Goal: Task Accomplishment & Management: Manage account settings

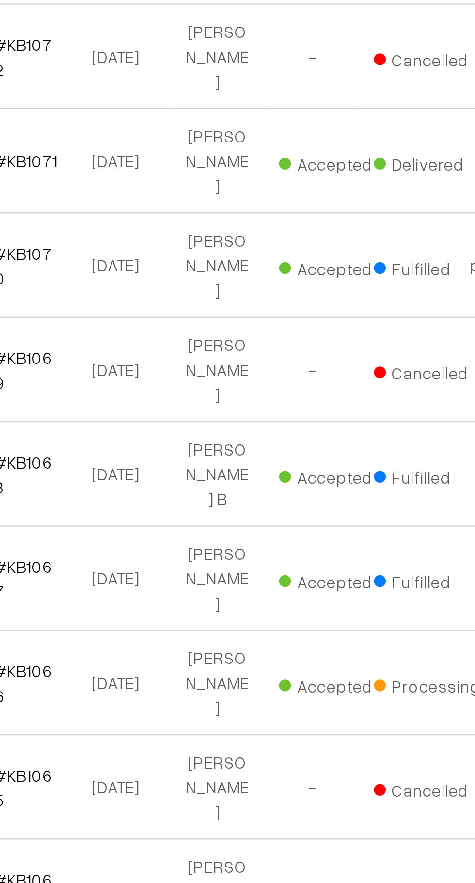
scroll to position [2359, 0]
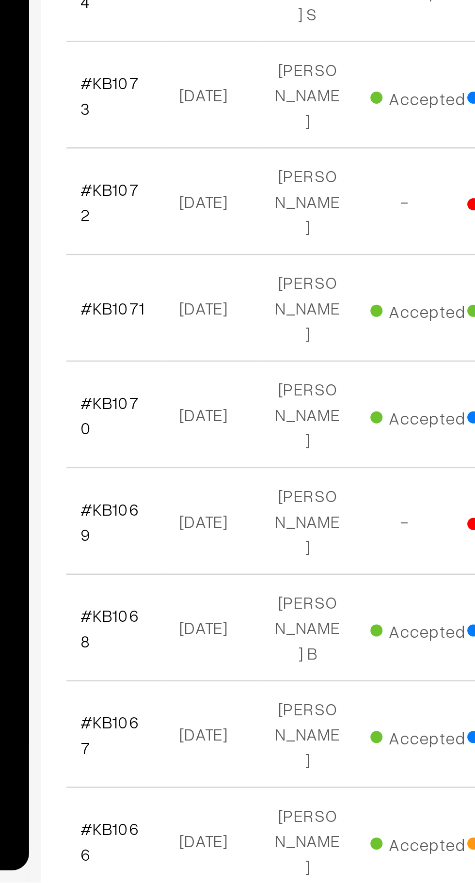
scroll to position [2293, 0]
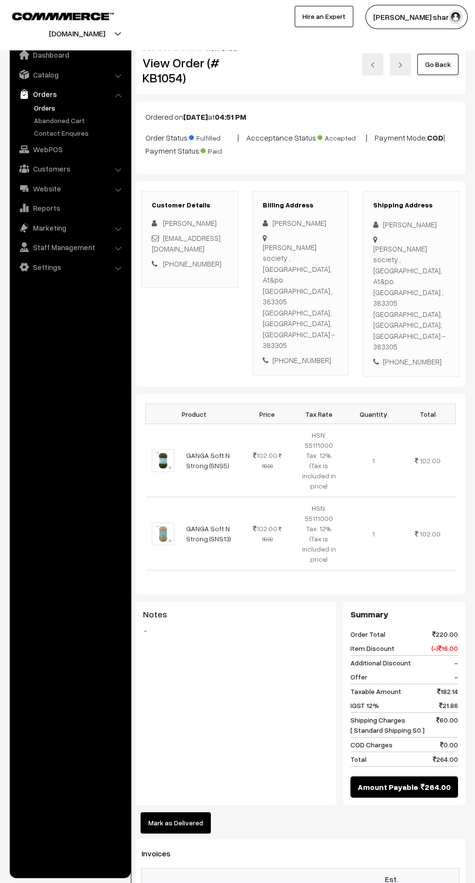
click at [187, 812] on button "Mark as Delivered" at bounding box center [176, 822] width 70 height 21
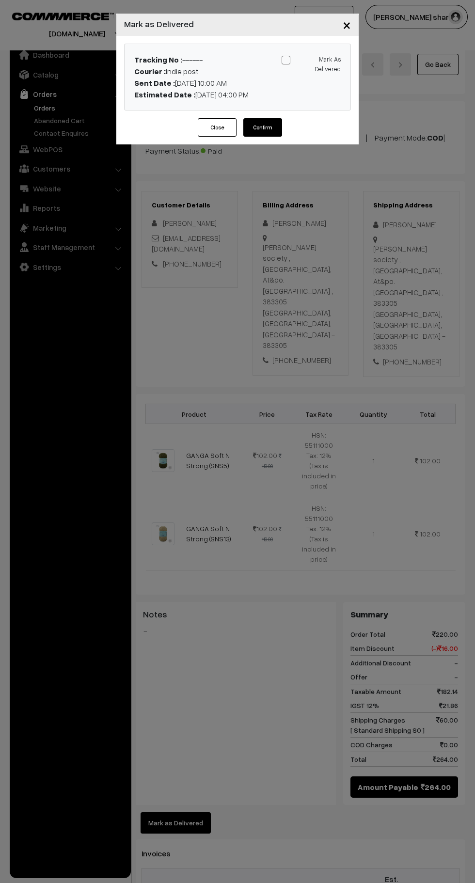
click at [286, 60] on span at bounding box center [286, 60] width 9 height 9
click at [306, 60] on input "Mark As Delivered" at bounding box center [309, 58] width 6 height 6
checkbox input "true"
click at [273, 130] on button "Confirm" at bounding box center [262, 127] width 39 height 18
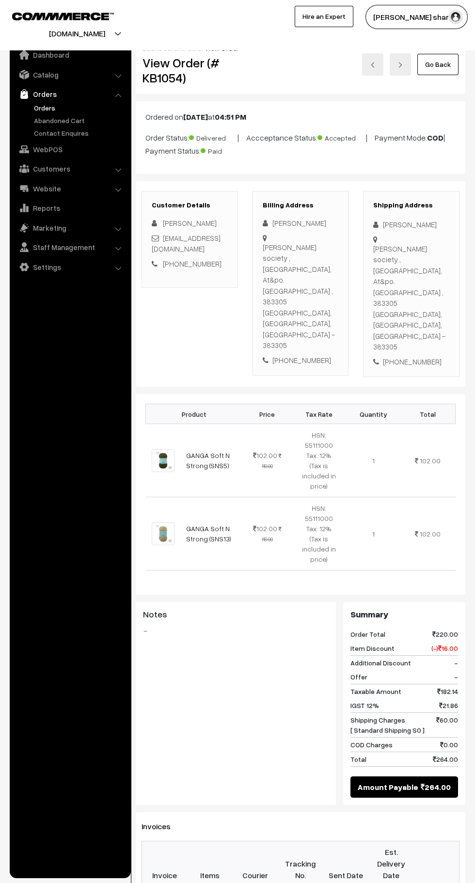
click at [111, 871] on ul "Dashboard Catalog" at bounding box center [70, 459] width 121 height 840
click at [437, 70] on link "Go Back" at bounding box center [437, 64] width 41 height 21
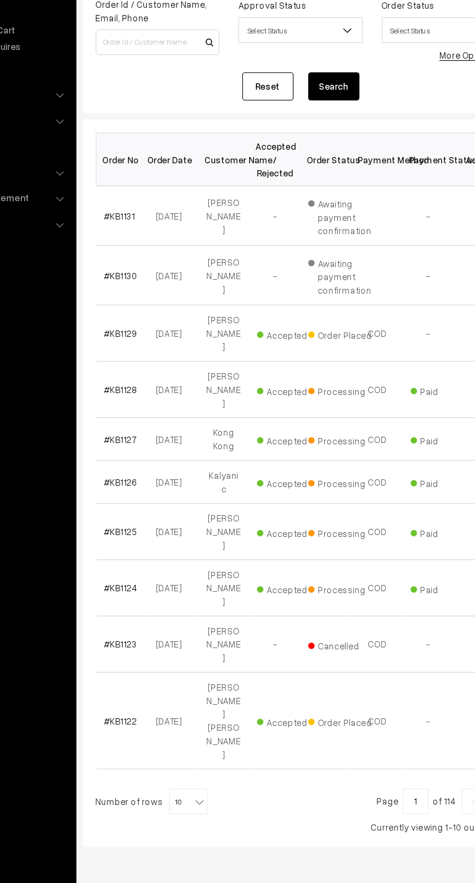
click at [219, 700] on b at bounding box center [224, 705] width 10 height 10
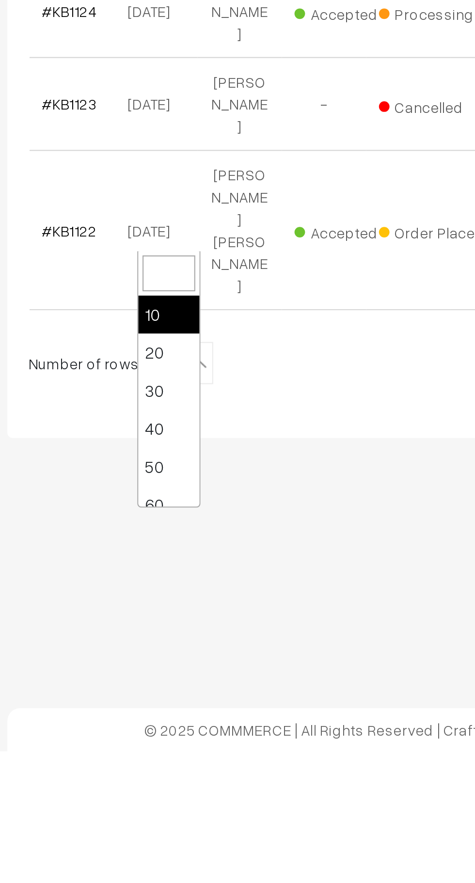
scroll to position [78, 0]
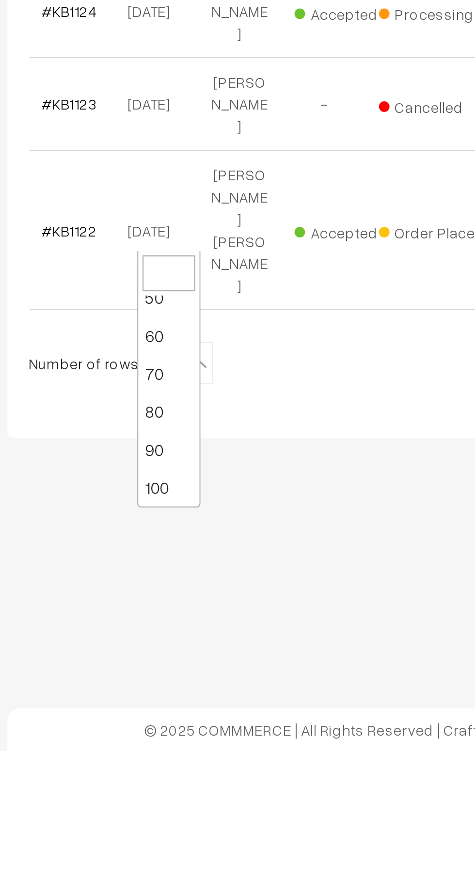
select select "100"
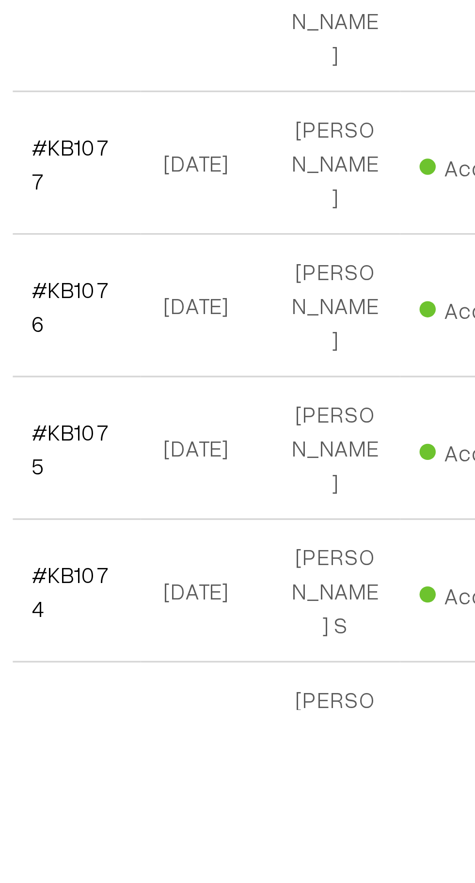
scroll to position [1971, 0]
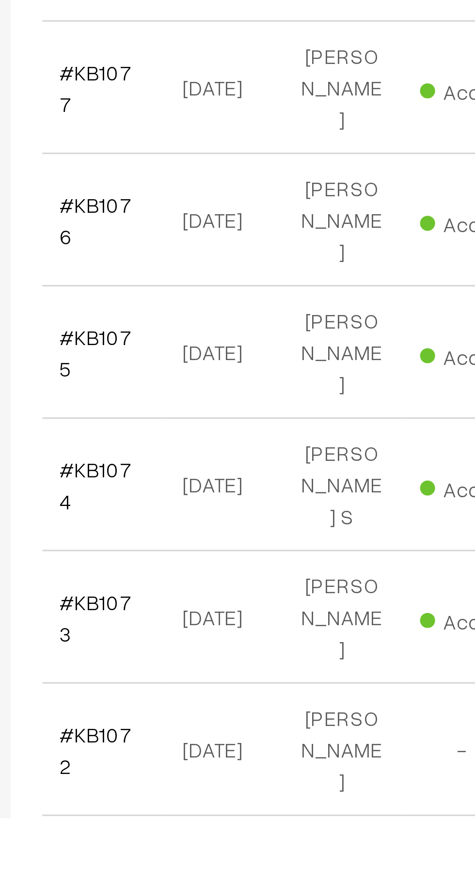
scroll to position [2094, 0]
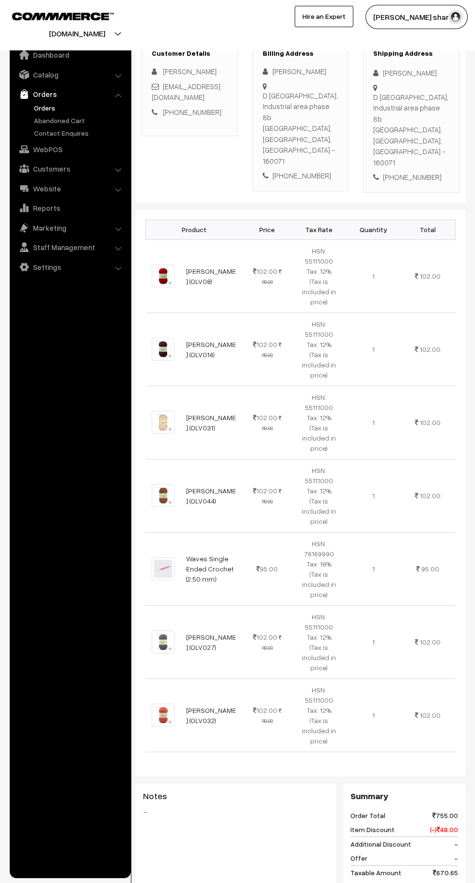
scroll to position [157, 0]
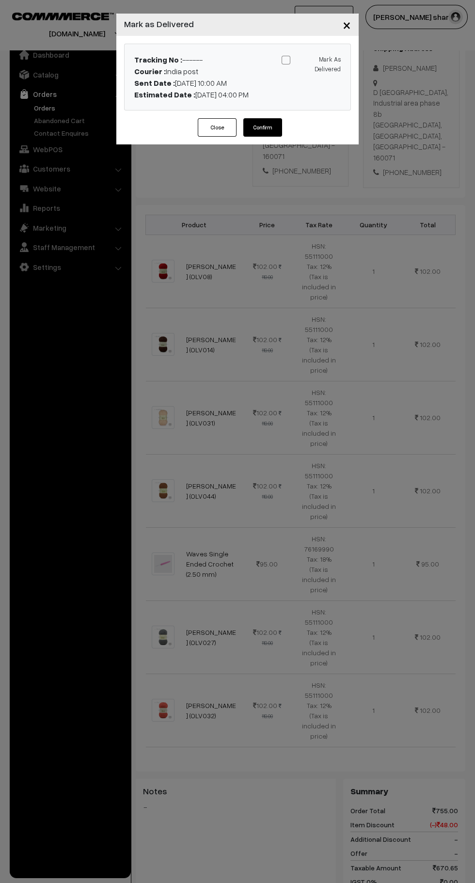
click at [289, 57] on span at bounding box center [286, 60] width 9 height 9
click at [306, 57] on input "Mark As Delivered" at bounding box center [309, 58] width 6 height 6
checkbox input "true"
click at [260, 129] on button "Confirm" at bounding box center [262, 127] width 39 height 18
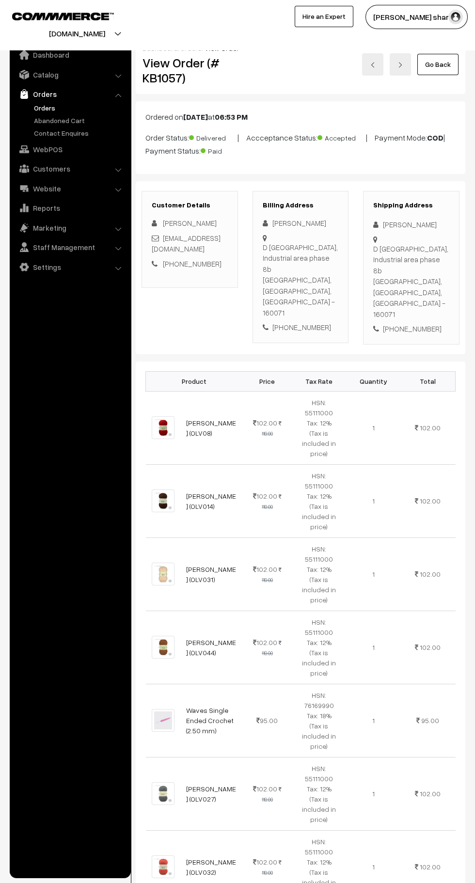
click at [440, 64] on link "Go Back" at bounding box center [437, 64] width 41 height 21
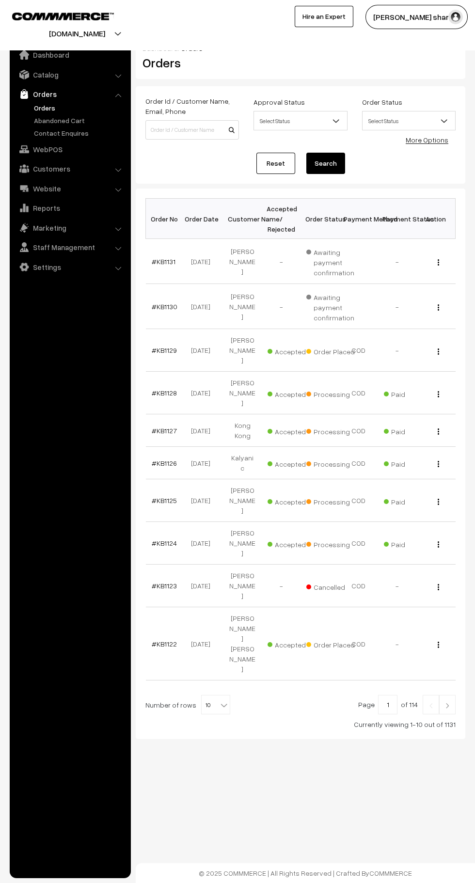
click at [219, 700] on b at bounding box center [224, 705] width 10 height 10
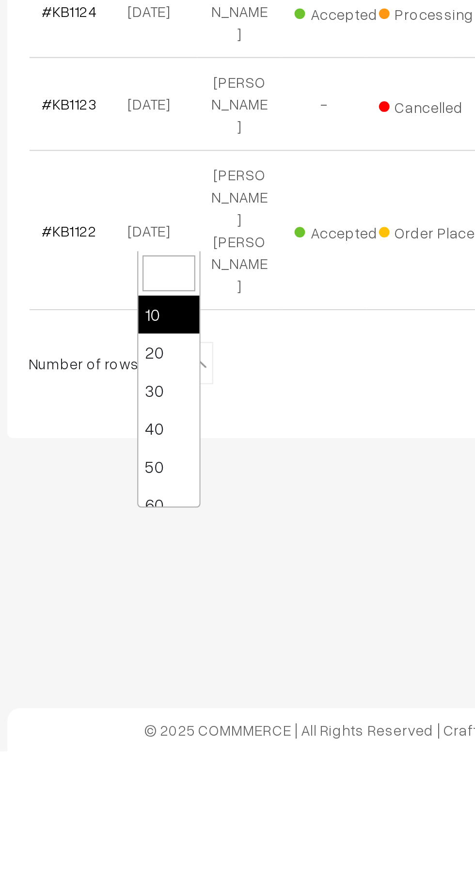
scroll to position [78, 0]
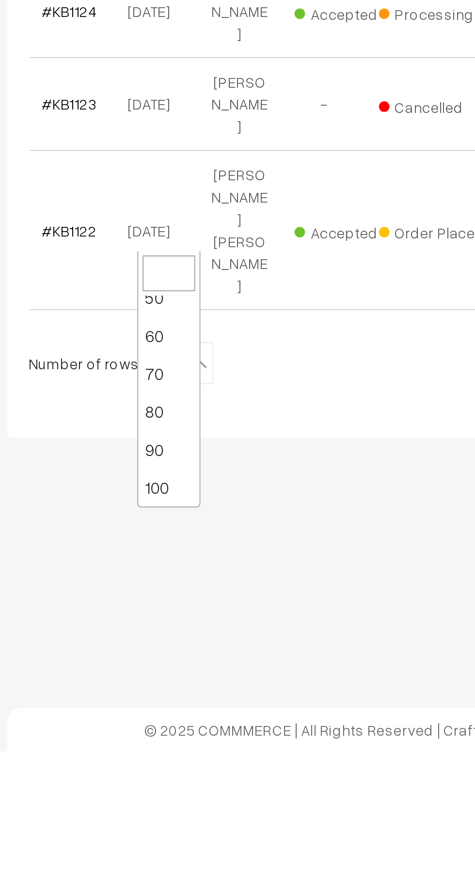
select select "100"
